Goal: Find specific page/section: Find specific page/section

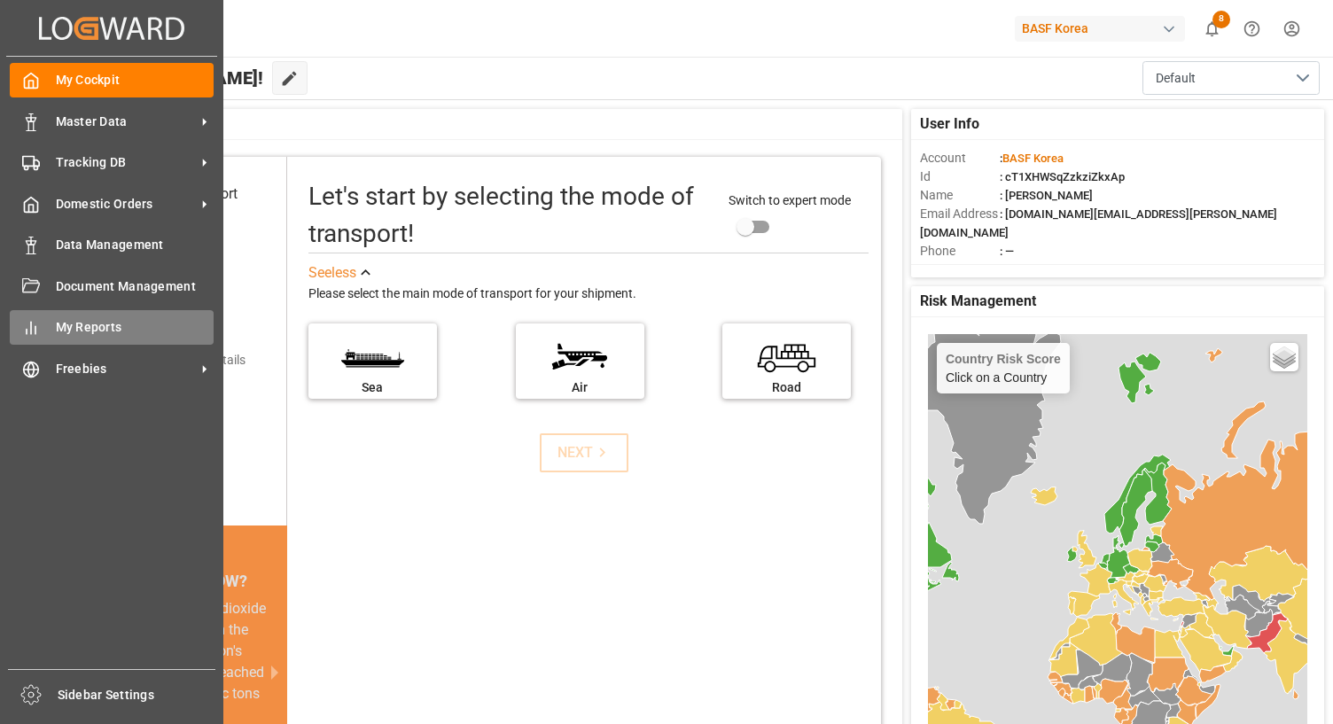
click at [60, 327] on span "My Reports" at bounding box center [135, 327] width 159 height 19
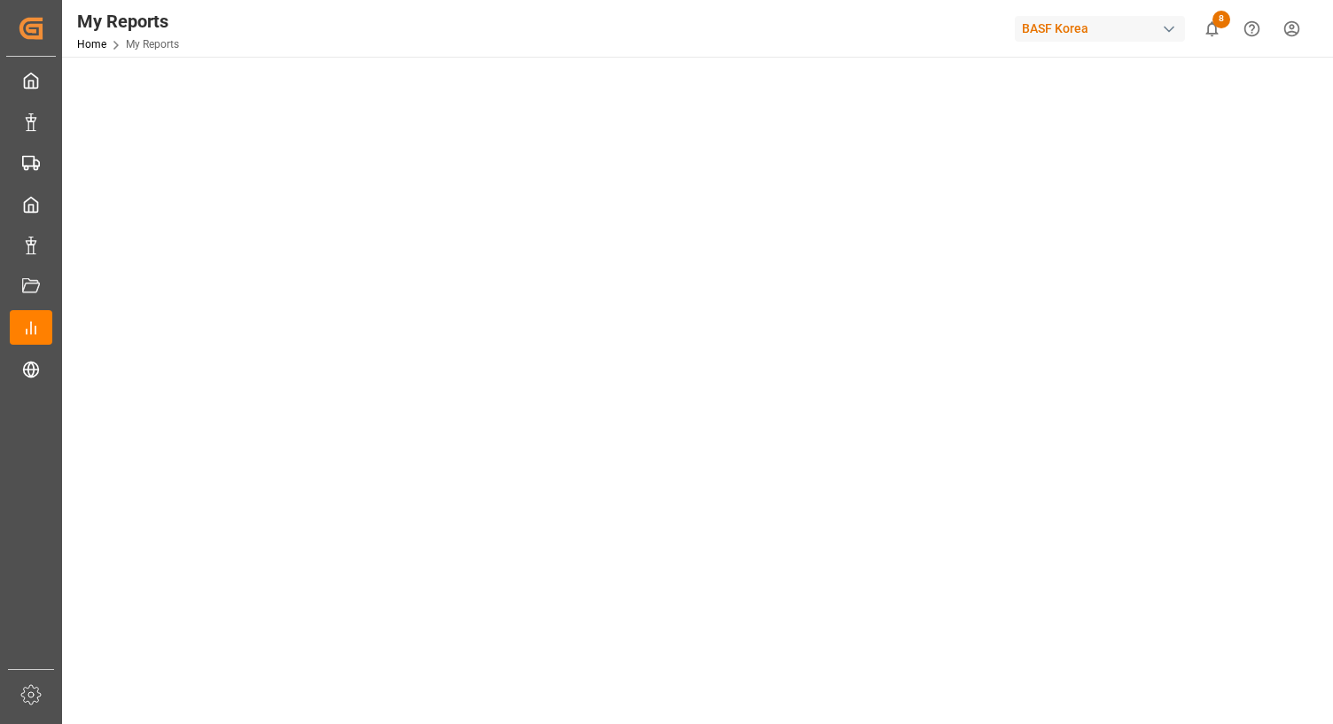
scroll to position [266, 0]
